Goal: Find specific page/section: Find specific page/section

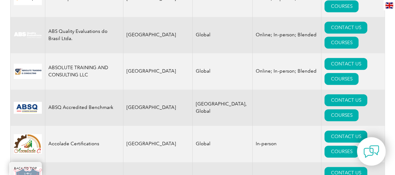
scroll to position [219, 0]
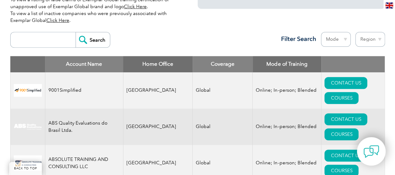
click at [348, 36] on select "Mode Online In-person Blended" at bounding box center [336, 39] width 30 height 15
click at [372, 37] on select "Region Australia Bahrain Bangladesh Brazil Canada Colombia Dominican Republic E…" at bounding box center [371, 39] width 30 height 15
select select "[GEOGRAPHIC_DATA]"
click at [356, 32] on select "Region Australia Bahrain Bangladesh Brazil Canada Colombia Dominican Republic E…" at bounding box center [371, 39] width 30 height 15
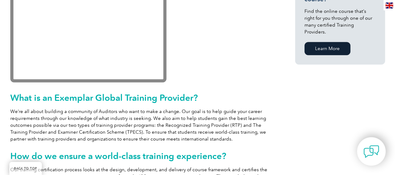
scroll to position [187, 0]
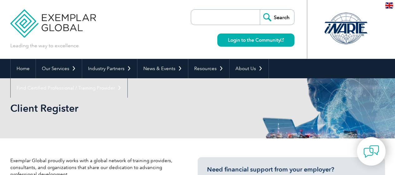
select select "[GEOGRAPHIC_DATA]"
